Goal: Check status: Check status

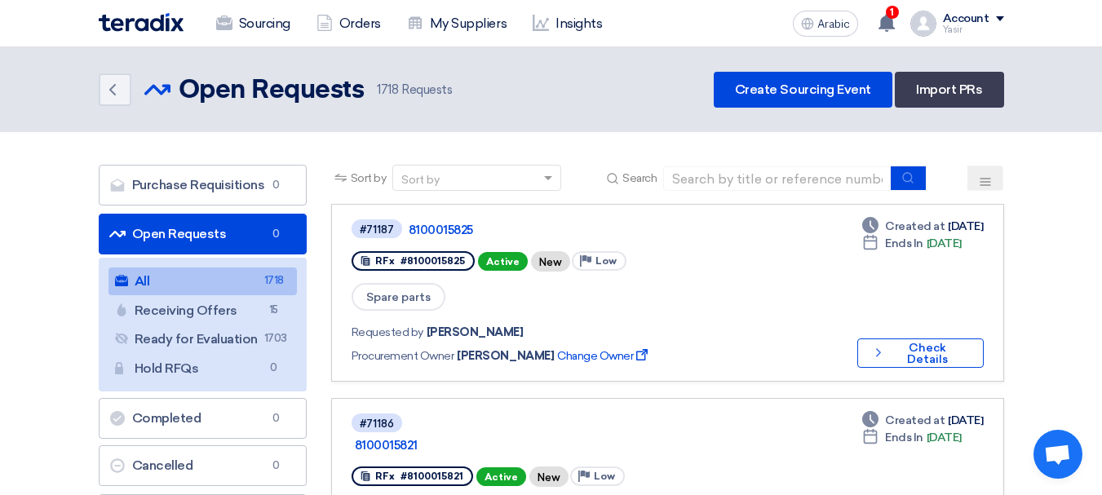
click at [169, 238] on font "Open Requests" at bounding box center [179, 233] width 95 height 15
click at [704, 177] on input at bounding box center [777, 178] width 228 height 24
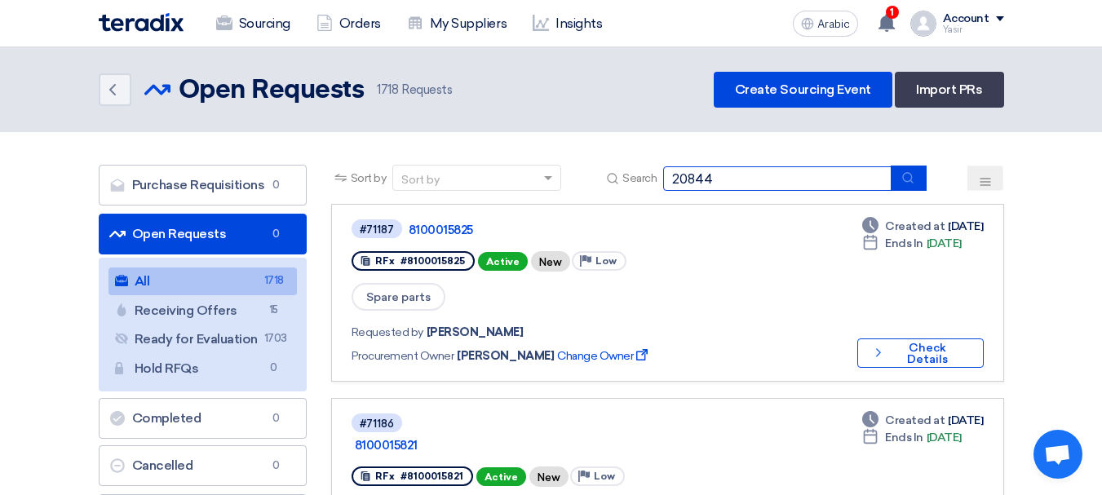
type input "20844"
click at [916, 177] on button "submit" at bounding box center [908, 178] width 36 height 25
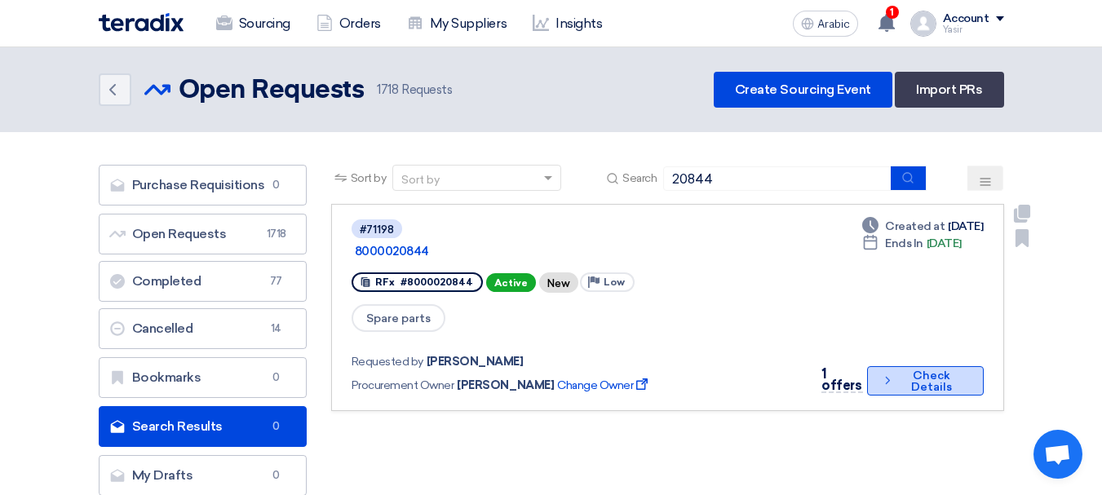
click at [900, 370] on font "Check Details" at bounding box center [931, 381] width 68 height 23
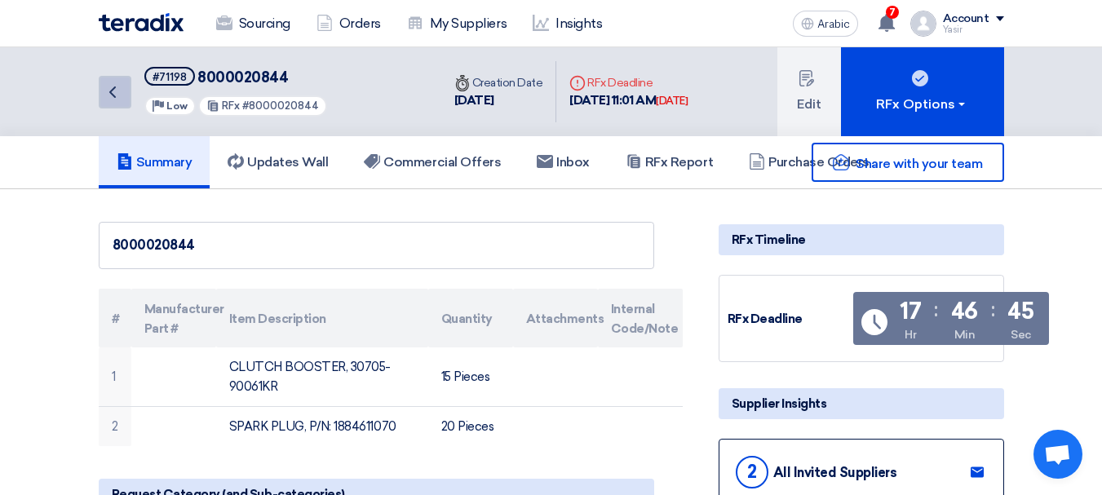
click at [126, 105] on link "Back" at bounding box center [115, 92] width 33 height 33
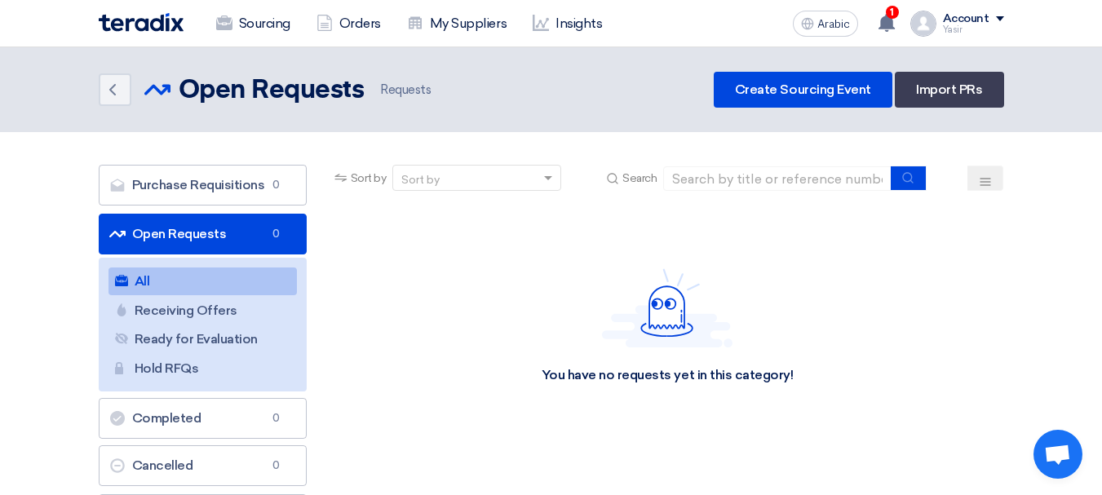
click at [196, 239] on font "Open Requests" at bounding box center [179, 233] width 95 height 15
